Goal: Find specific page/section: Locate a particular part of the current website

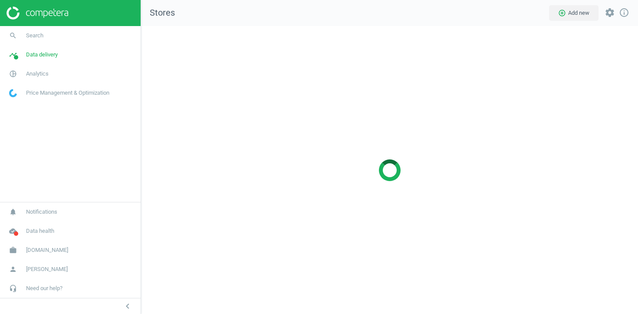
scroll to position [288, 497]
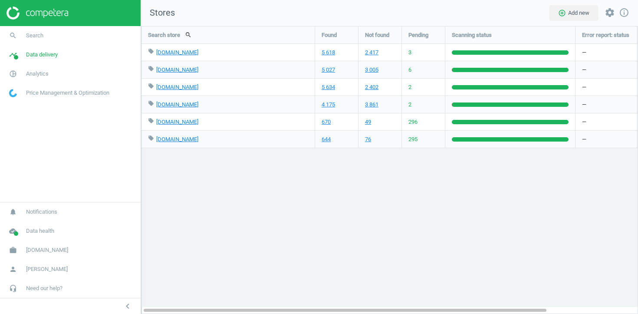
scroll to position [288, 497]
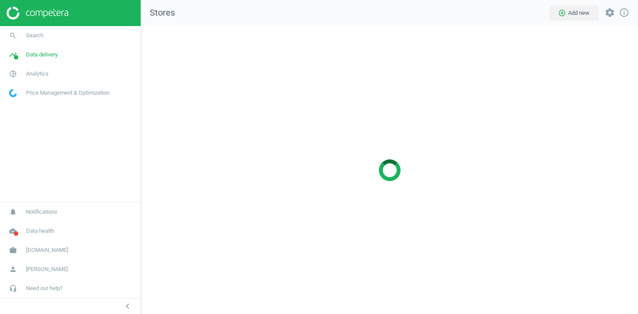
scroll to position [288, 497]
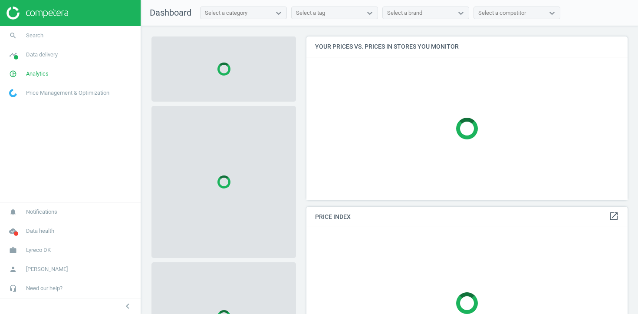
scroll to position [164, 321]
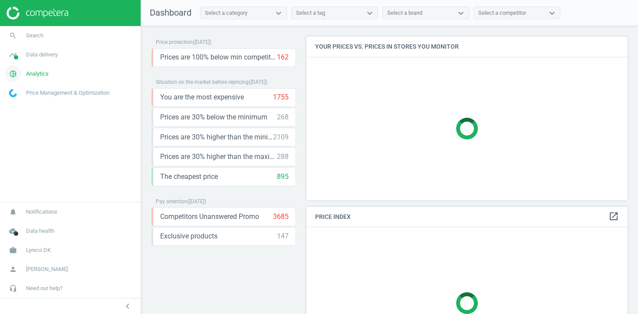
click at [40, 73] on span "Analytics" at bounding box center [37, 74] width 23 height 8
click at [18, 103] on span "Products" at bounding box center [20, 105] width 20 height 7
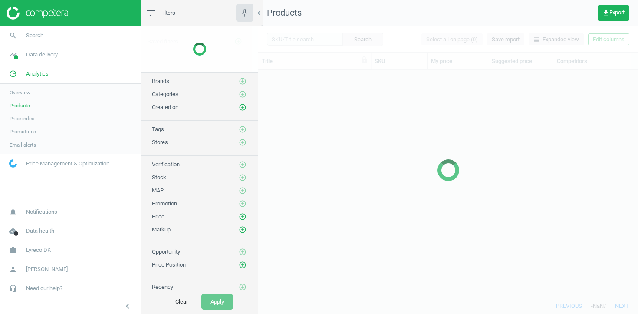
scroll to position [227, 380]
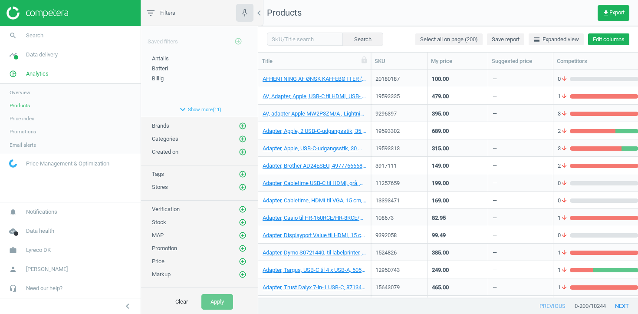
click at [608, 39] on button "Edit columns" at bounding box center [608, 39] width 41 height 12
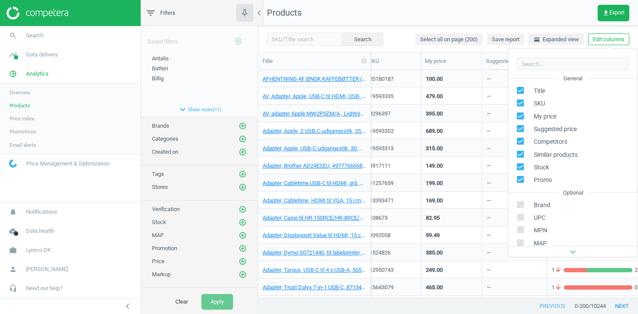
scroll to position [118, 0]
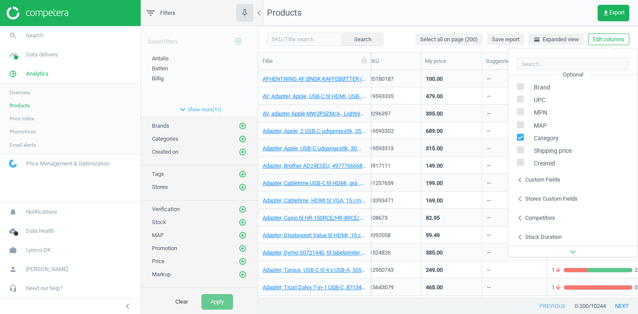
click at [551, 197] on div "Stores custom fields" at bounding box center [551, 198] width 52 height 8
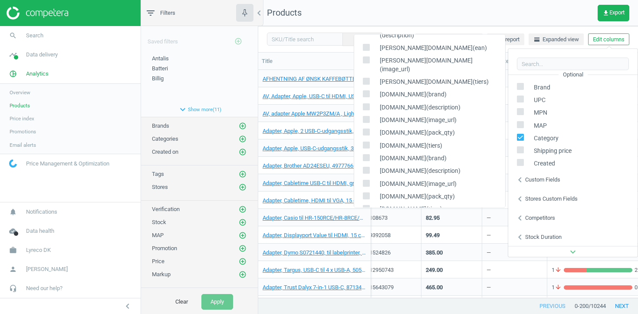
scroll to position [0, 0]
